Goal: Navigation & Orientation: Find specific page/section

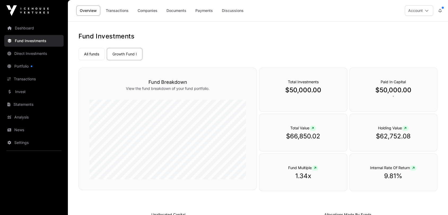
click at [24, 64] on link "Portfolio" at bounding box center [33, 66] width 59 height 12
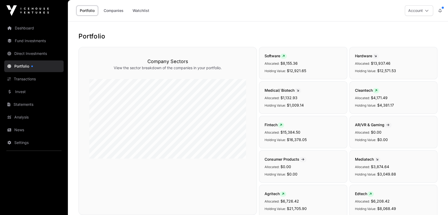
click at [14, 50] on link "Direct Investments" at bounding box center [33, 54] width 59 height 12
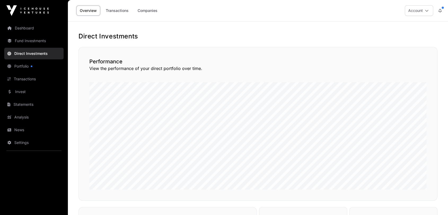
click at [23, 42] on link "Fund Investments" at bounding box center [33, 41] width 59 height 12
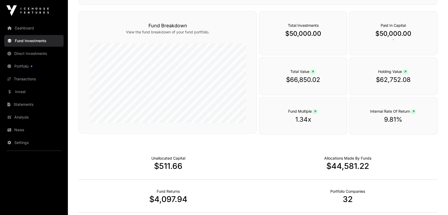
scroll to position [206, 0]
